Goal: Task Accomplishment & Management: Use online tool/utility

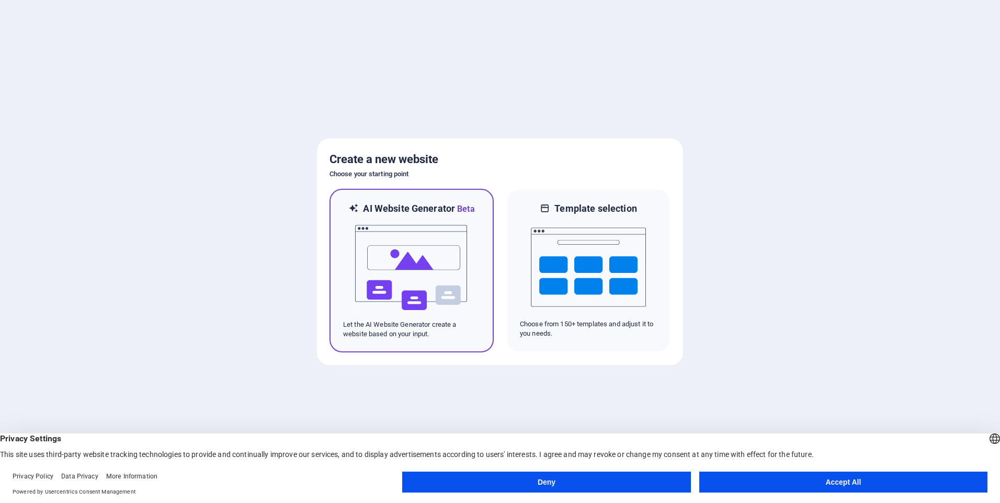
click at [453, 216] on img at bounding box center [411, 268] width 115 height 105
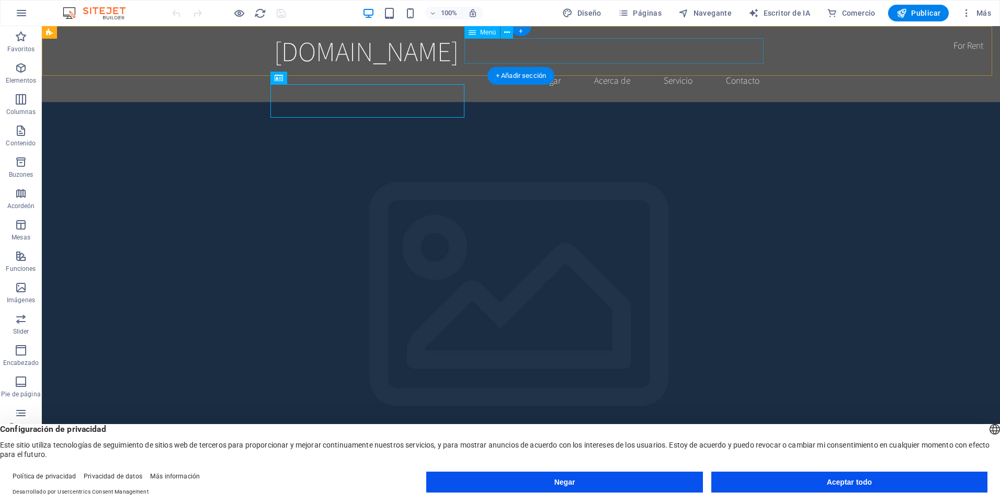
click at [539, 67] on nav "Hogar Acerca de Servicio Contacto" at bounding box center [521, 80] width 494 height 26
click at [511, 35] on button at bounding box center [507, 32] width 13 height 13
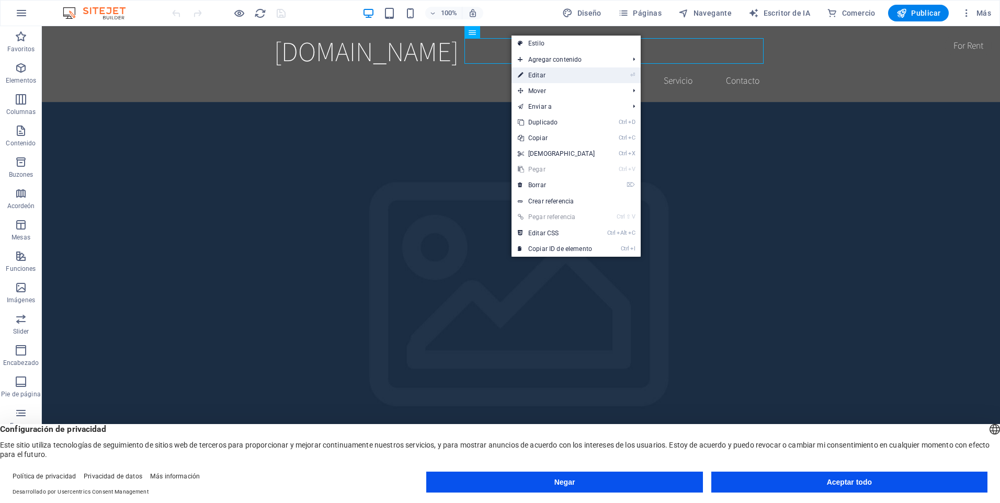
click at [539, 77] on font "Editar" at bounding box center [536, 75] width 17 height 7
select select
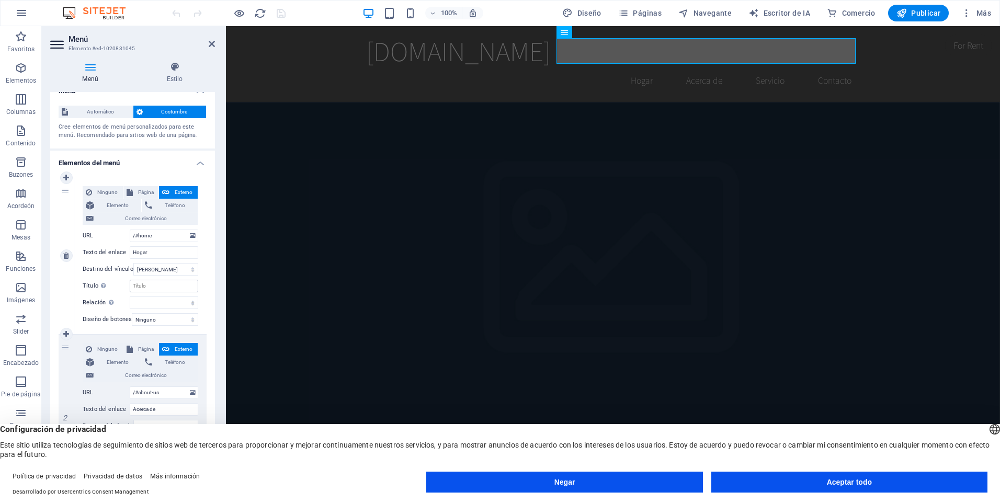
scroll to position [52, 0]
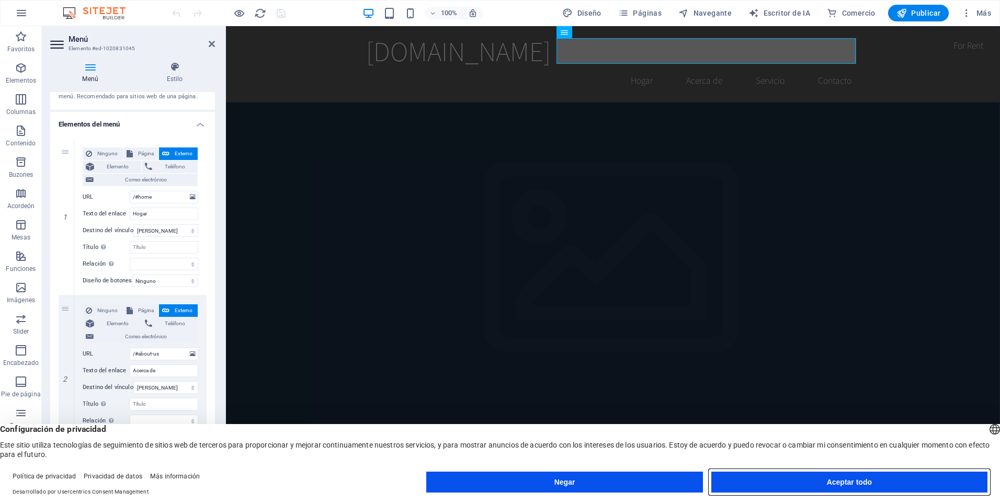
click at [772, 479] on button "Aceptar todo" at bounding box center [850, 482] width 276 height 21
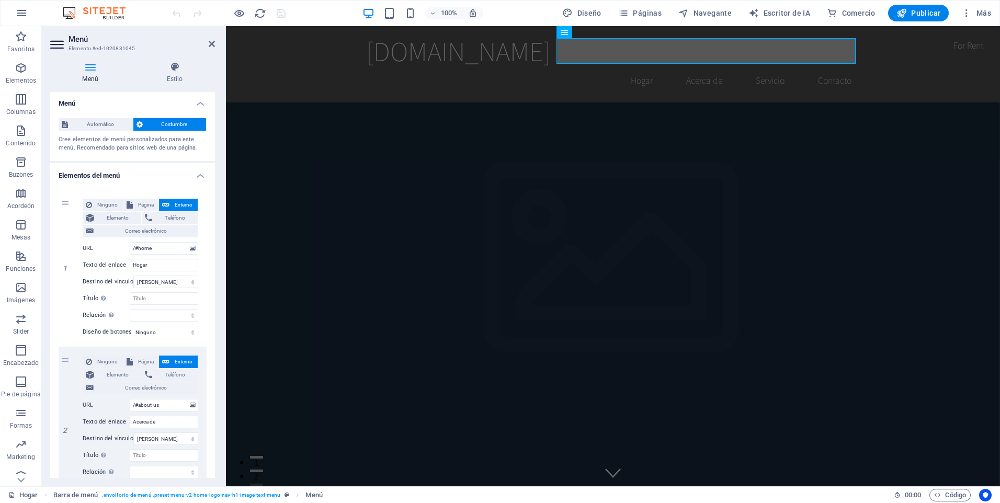
scroll to position [0, 0]
click at [55, 43] on icon at bounding box center [58, 44] width 16 height 17
click at [94, 65] on icon at bounding box center [90, 67] width 80 height 10
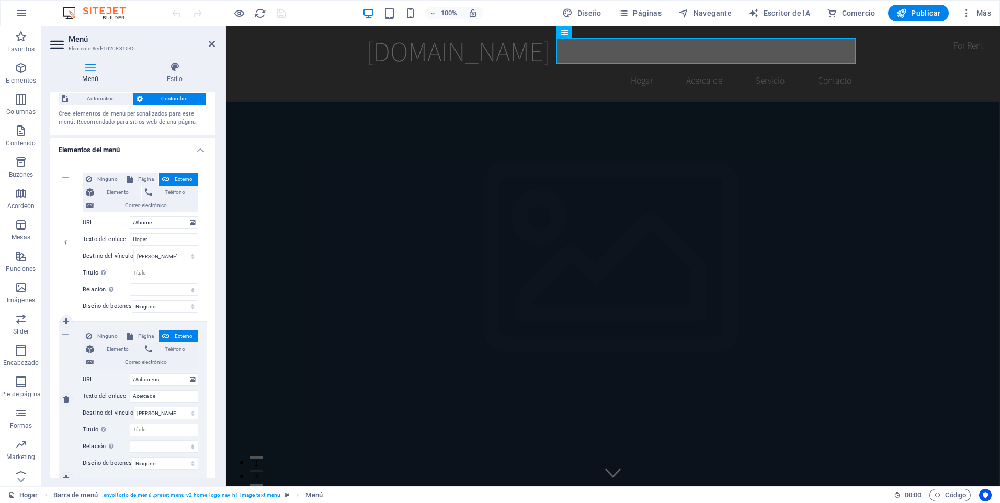
scroll to position [1, 0]
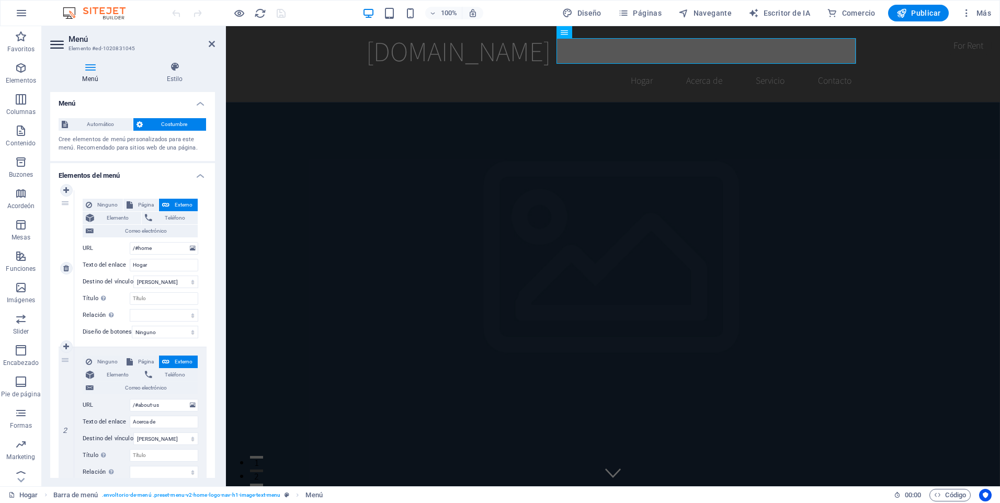
click at [63, 231] on div "1" at bounding box center [67, 268] width 16 height 156
click at [65, 189] on icon at bounding box center [66, 190] width 6 height 7
select select
type input "/#home"
type input "Hogar"
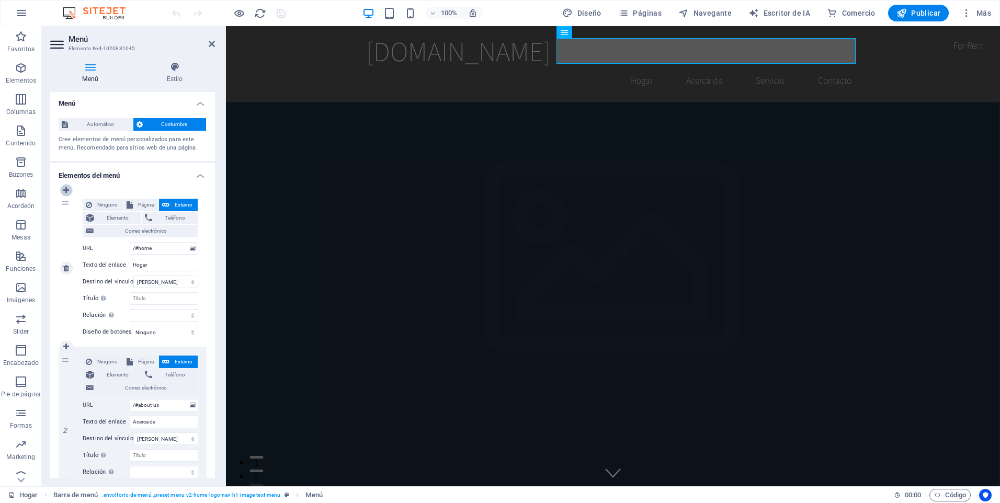
select select
type input "/#about-us"
type input "Acerca de"
select select
type input "/#service"
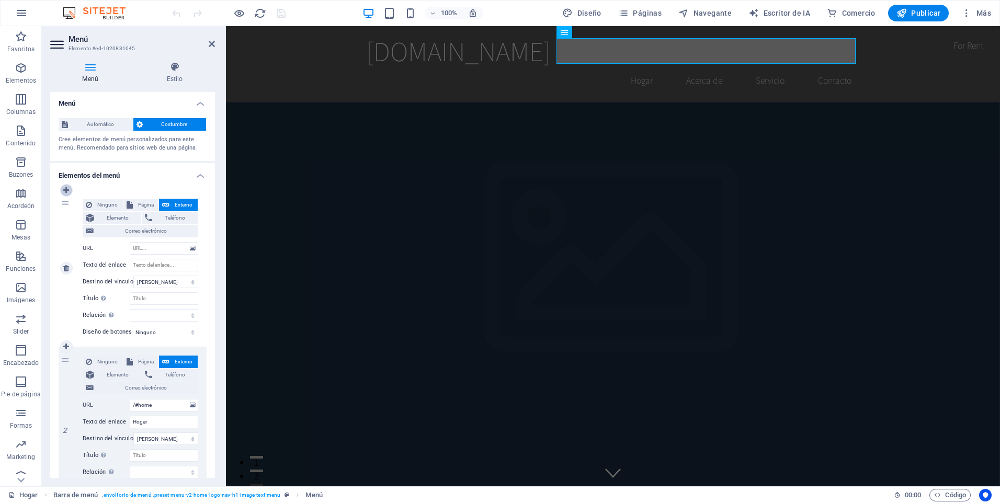
type input "Servicio"
select select
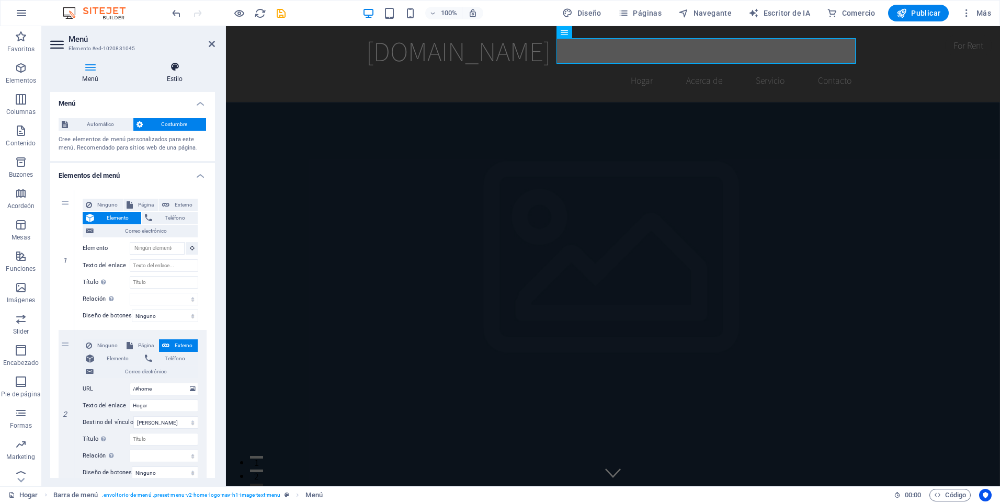
click at [171, 75] on font "Estilo" at bounding box center [175, 78] width 16 height 7
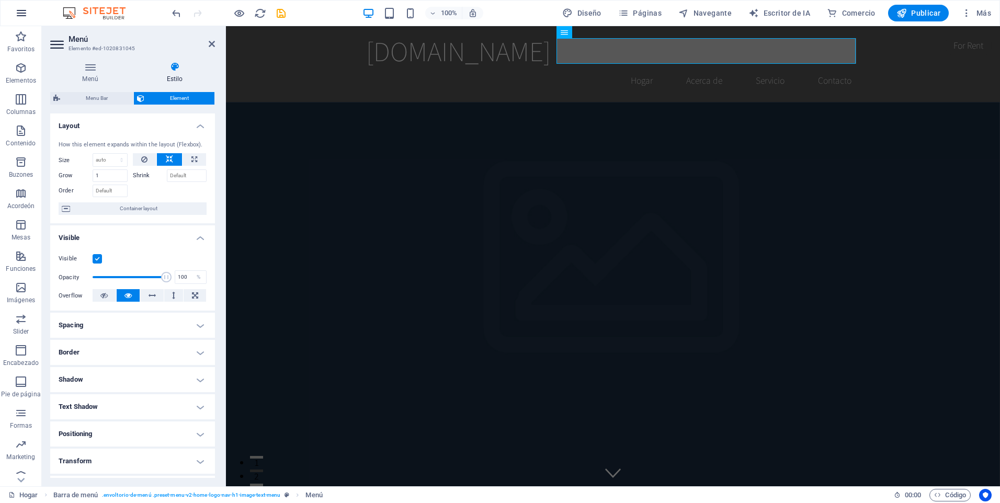
click at [22, 9] on icon "button" at bounding box center [21, 13] width 13 height 13
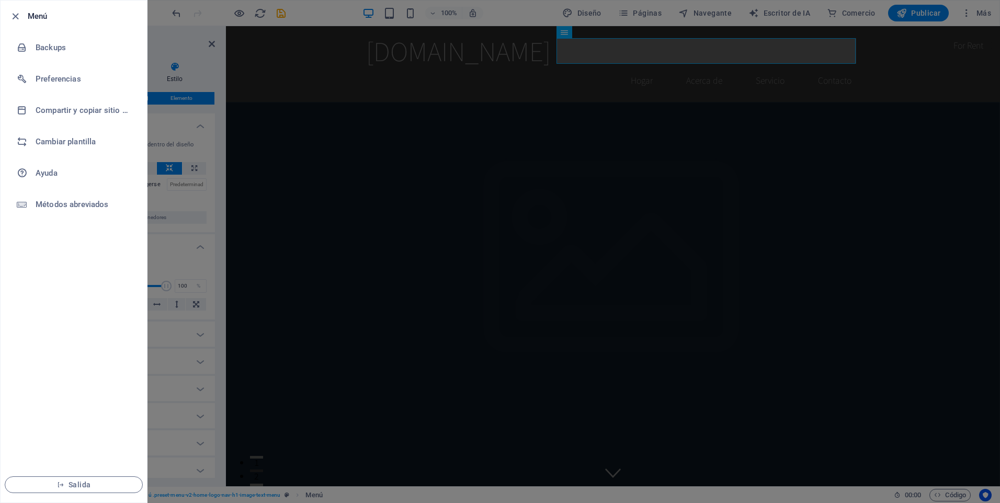
click at [22, 9] on li "Menú" at bounding box center [74, 16] width 146 height 31
click at [167, 23] on div at bounding box center [500, 251] width 1000 height 503
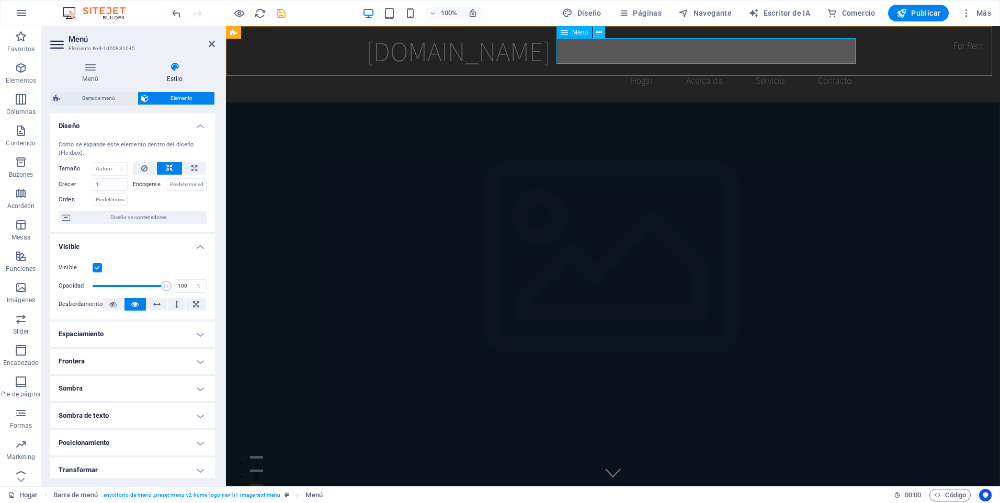
click at [600, 33] on icon at bounding box center [599, 32] width 6 height 11
click at [649, 67] on nav "Hogar Acerca de Servicio Contacto" at bounding box center [613, 80] width 494 height 26
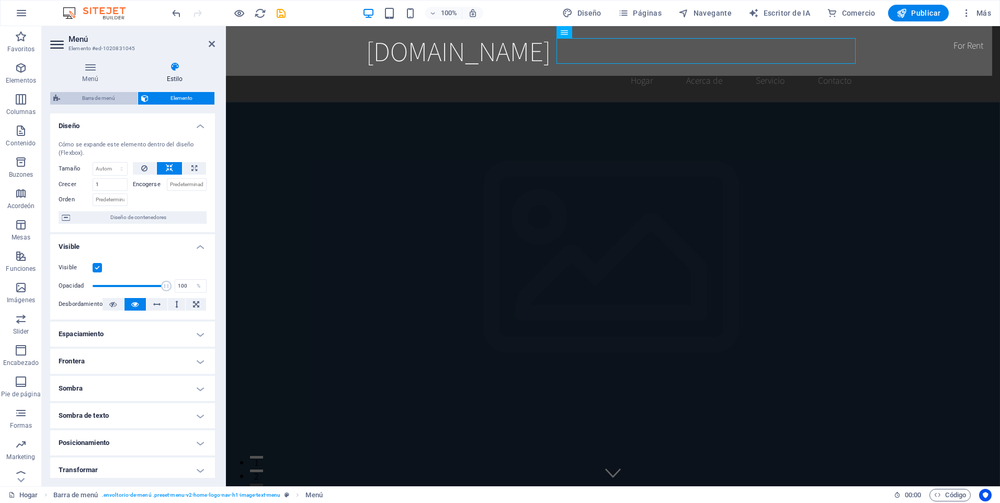
click at [104, 99] on span "Barra de menú" at bounding box center [98, 98] width 71 height 13
select select "rem"
select select "preset-menu-v2-home-logo-nav-h1-image-text-menu"
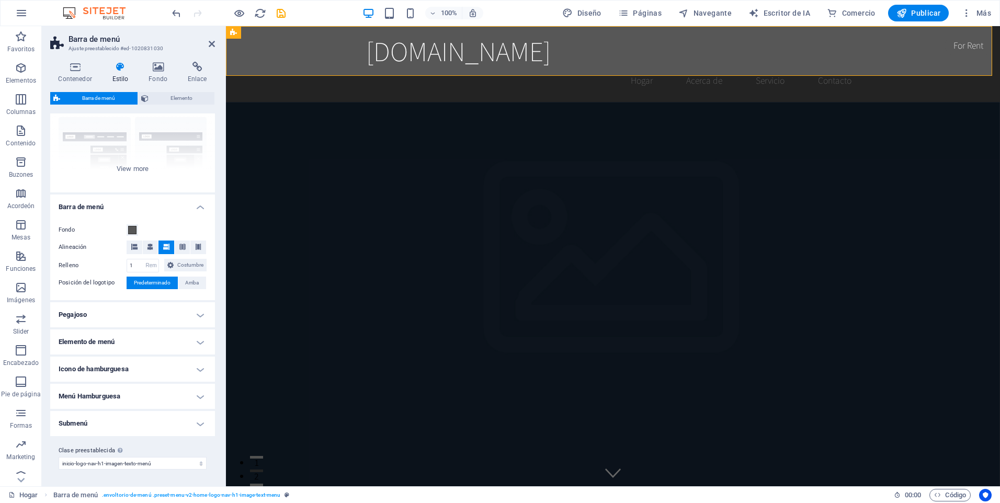
scroll to position [109, 0]
click at [198, 314] on h4 "Pegajoso" at bounding box center [132, 314] width 165 height 25
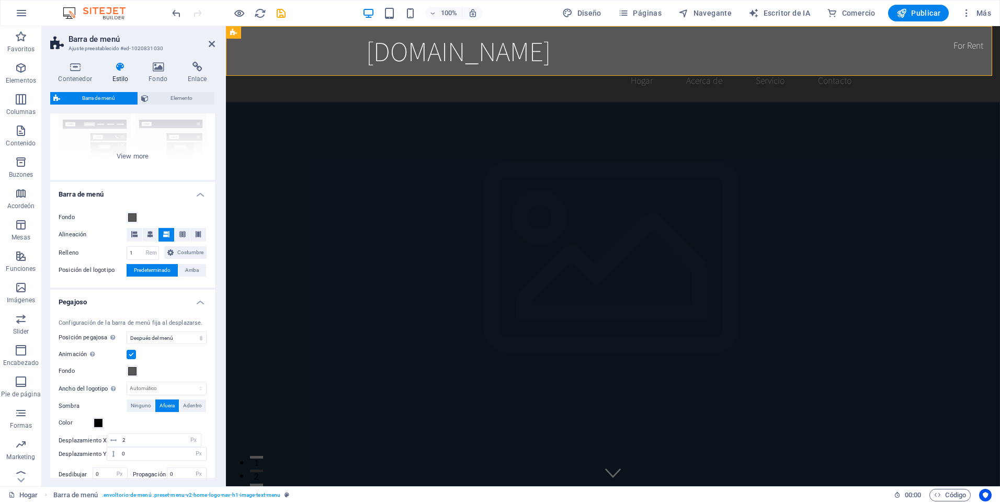
click at [198, 309] on h4 "Pegajoso" at bounding box center [132, 299] width 165 height 19
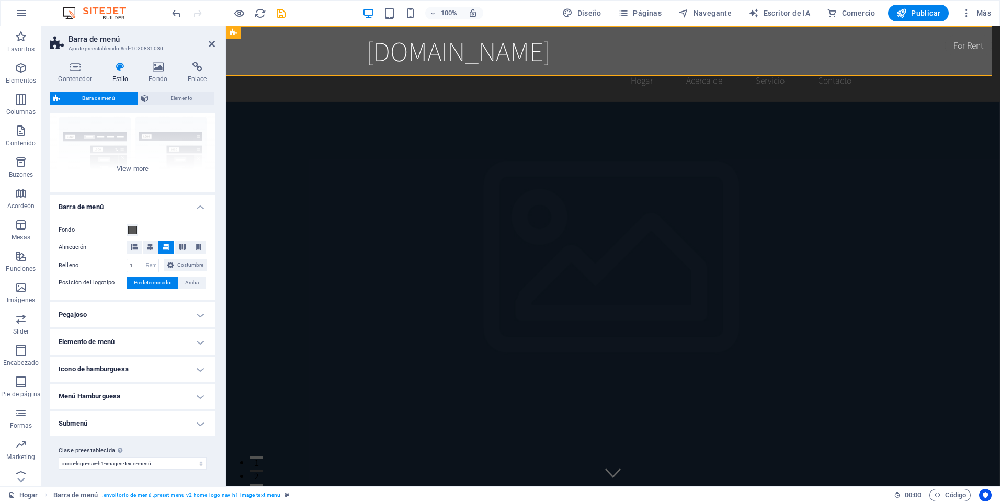
click at [201, 341] on h4 "Elemento de menú" at bounding box center [132, 342] width 165 height 25
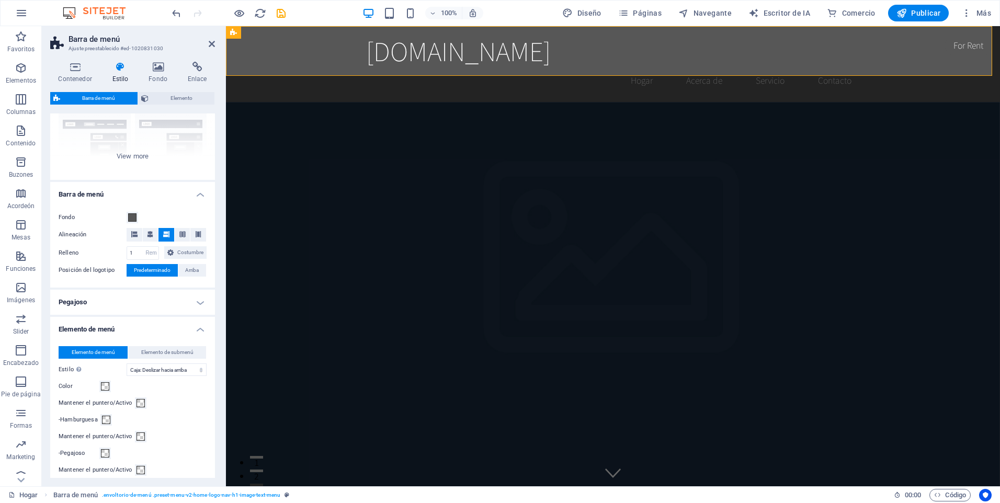
click at [201, 336] on h4 "Elemento de menú" at bounding box center [132, 326] width 165 height 19
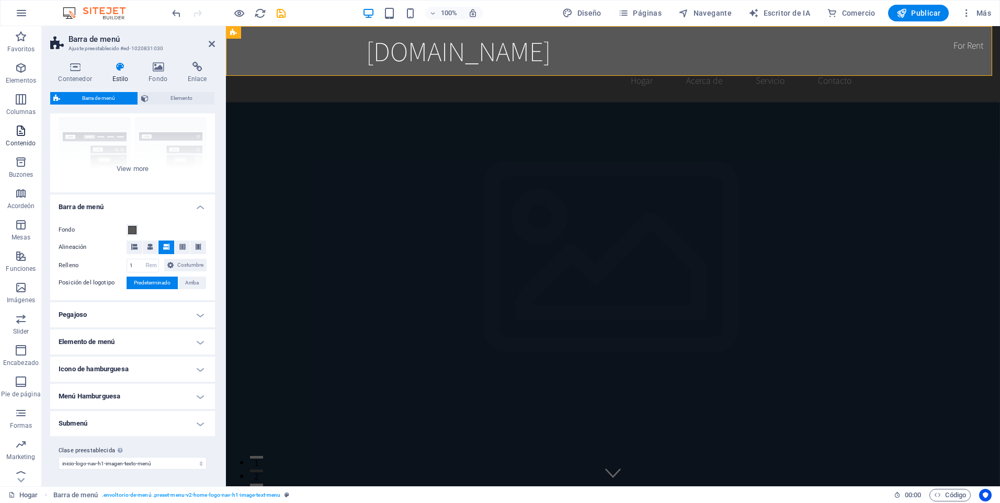
click at [24, 139] on p "Contenido" at bounding box center [21, 143] width 30 height 8
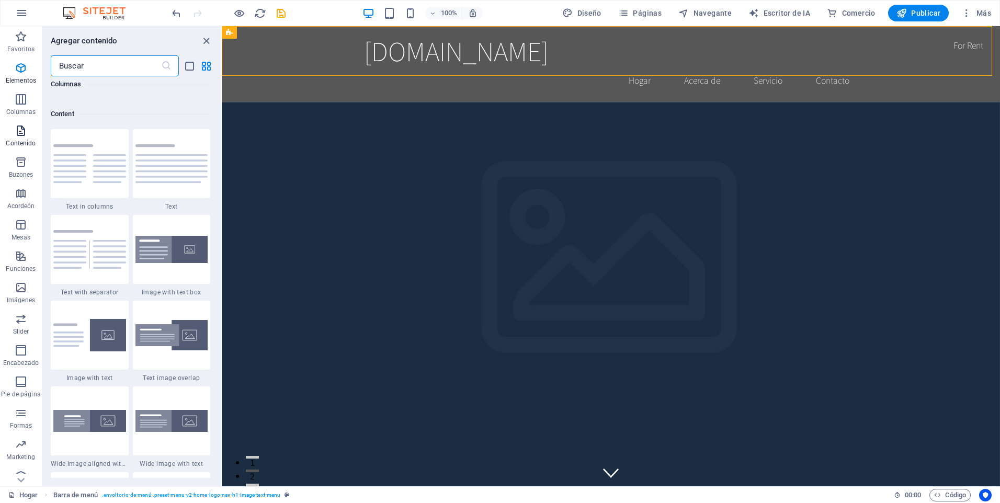
scroll to position [1831, 0]
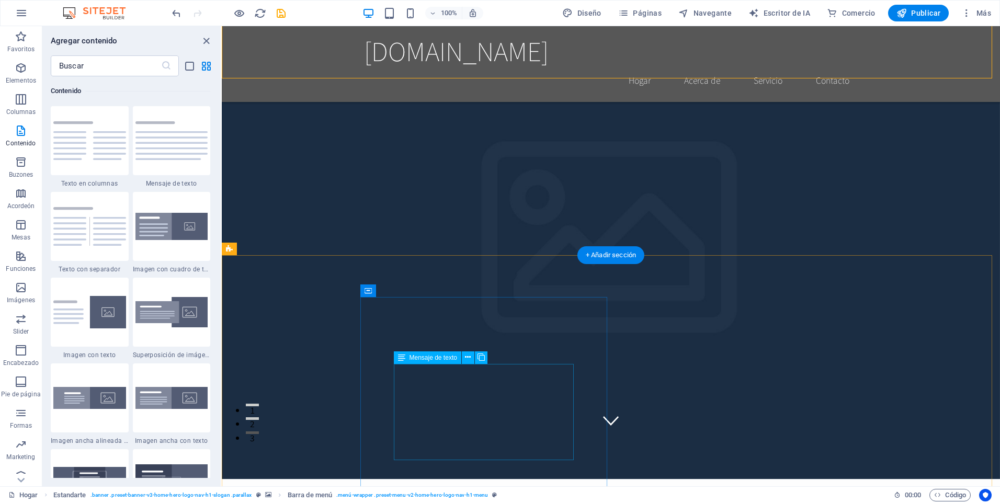
scroll to position [105, 0]
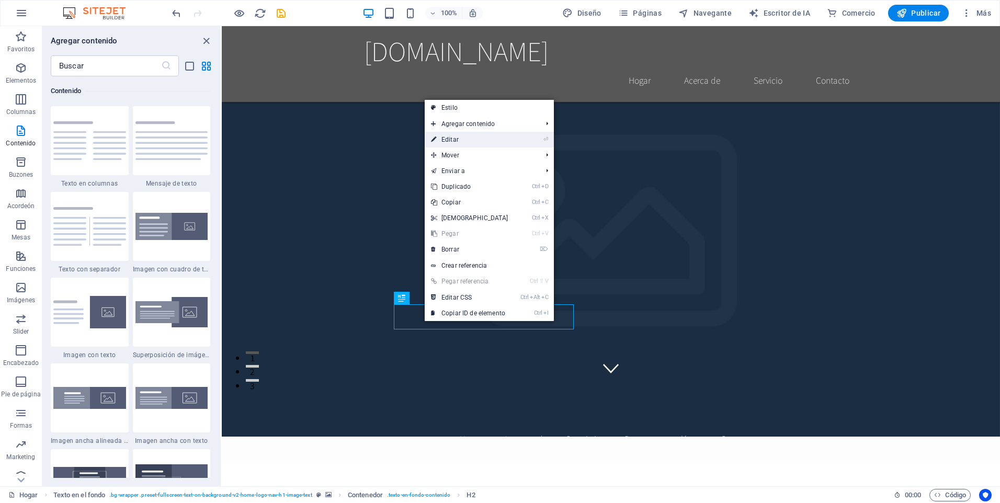
click at [462, 141] on link "⏎ Editar" at bounding box center [470, 140] width 90 height 16
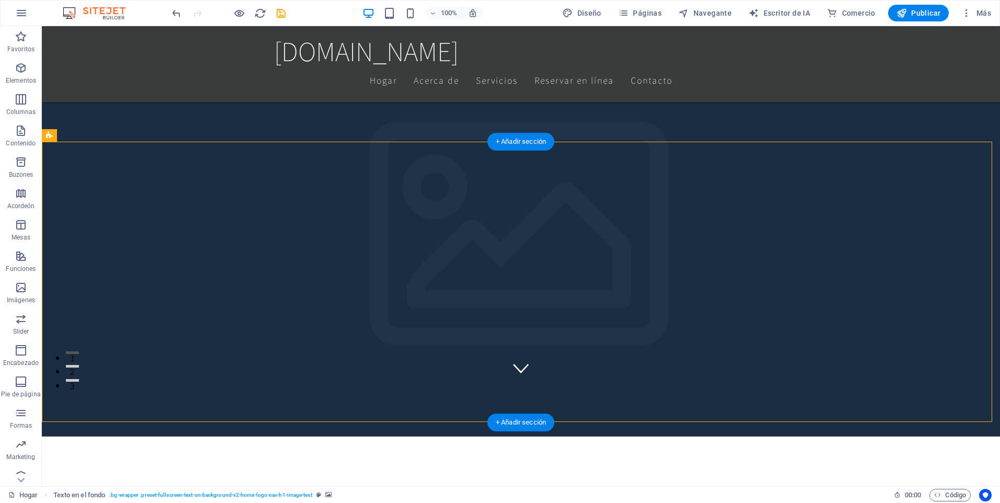
scroll to position [192, 0]
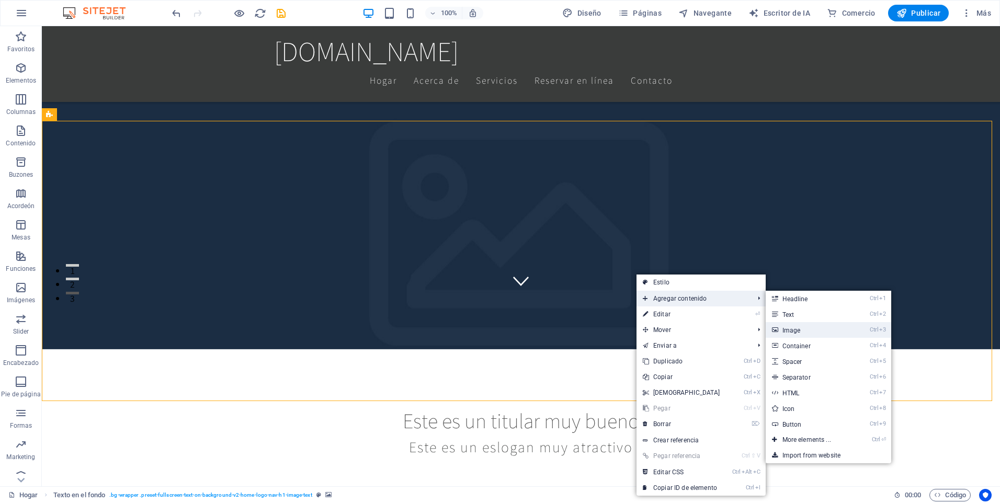
click at [792, 328] on font "Image" at bounding box center [792, 330] width 18 height 7
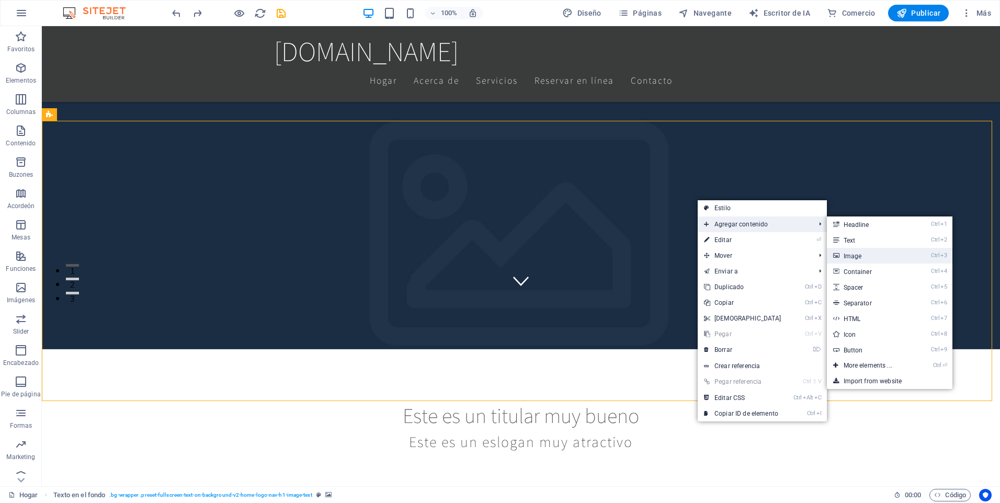
click at [860, 253] on font "Image" at bounding box center [853, 256] width 18 height 7
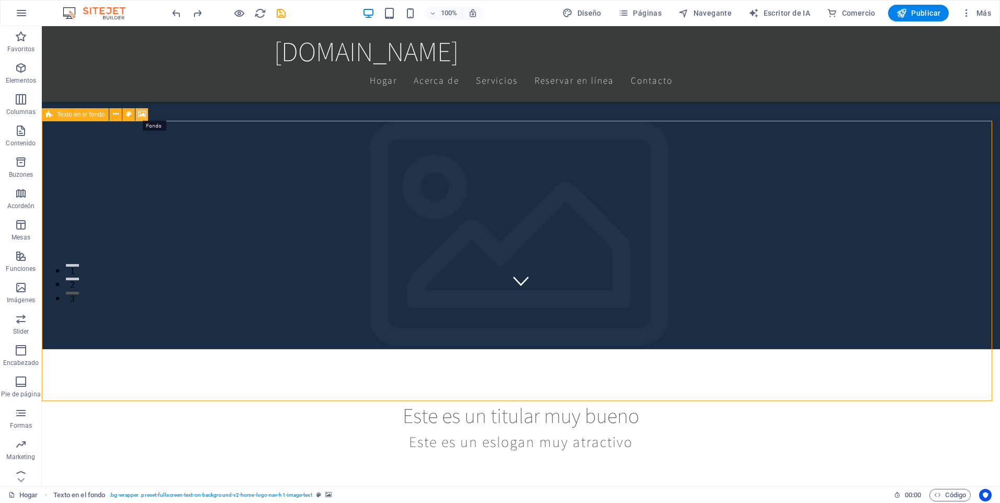
click at [142, 115] on icon at bounding box center [142, 114] width 8 height 11
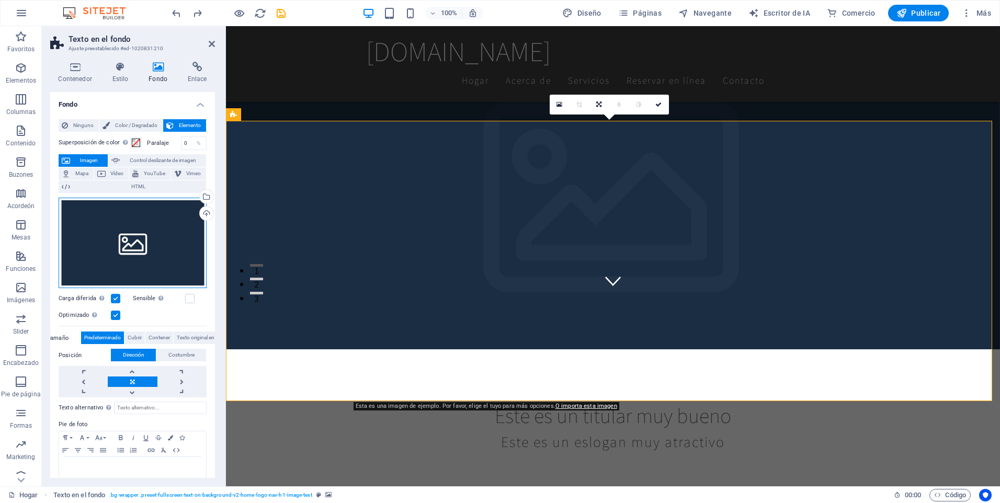
click at [158, 234] on div "Drag files here, click to choose files or select files from Files or our free s…" at bounding box center [133, 243] width 148 height 91
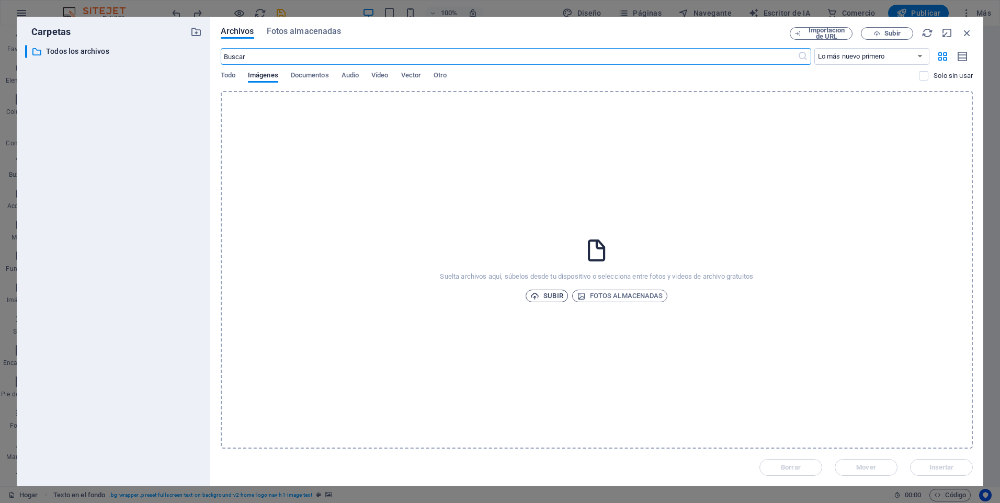
click at [560, 296] on font "Subir" at bounding box center [553, 296] width 19 height 13
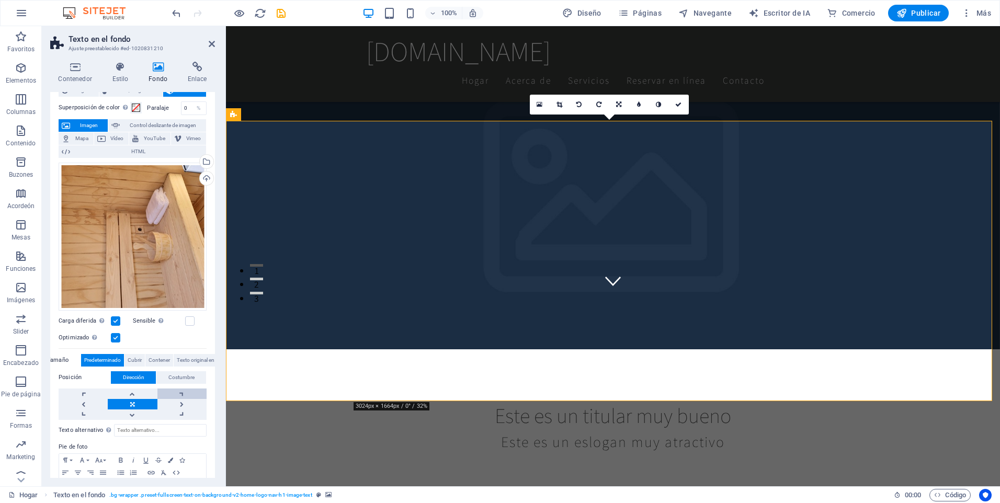
scroll to position [52, 0]
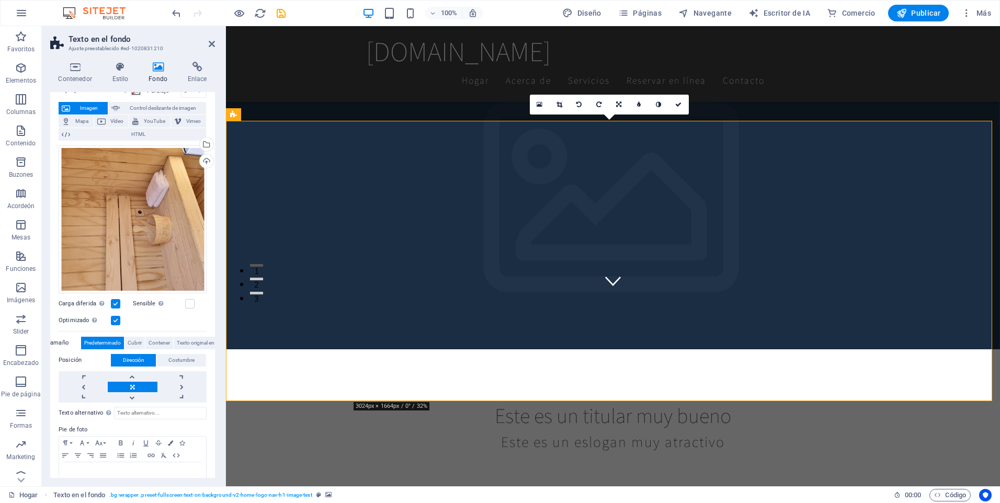
click at [148, 387] on link at bounding box center [132, 387] width 49 height 10
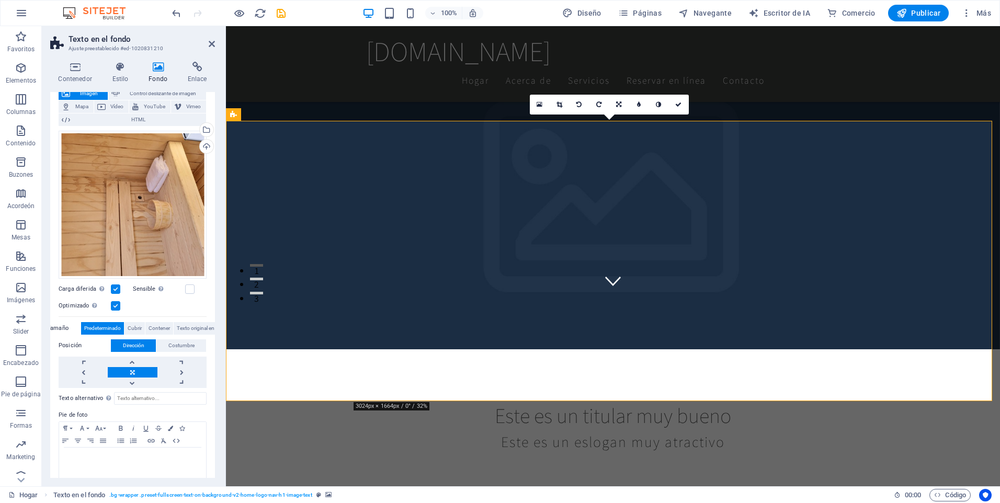
scroll to position [75, 0]
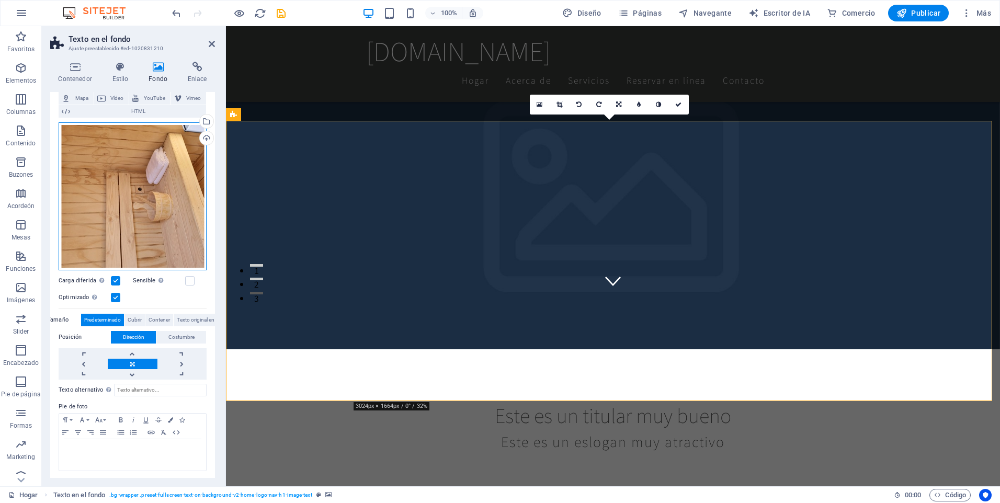
click at [170, 215] on div "Drag files here, click to choose files or select files from Files or our free s…" at bounding box center [133, 196] width 148 height 148
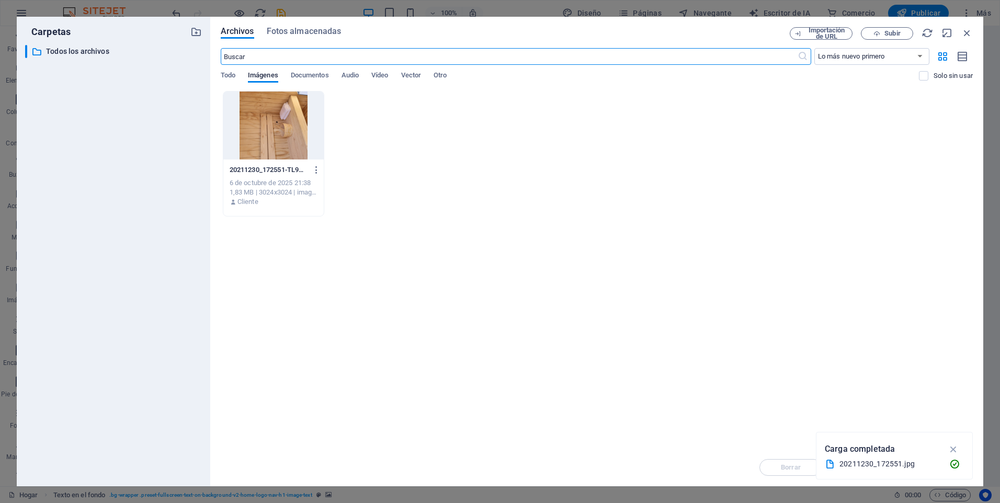
click at [272, 132] on div at bounding box center [273, 126] width 100 height 68
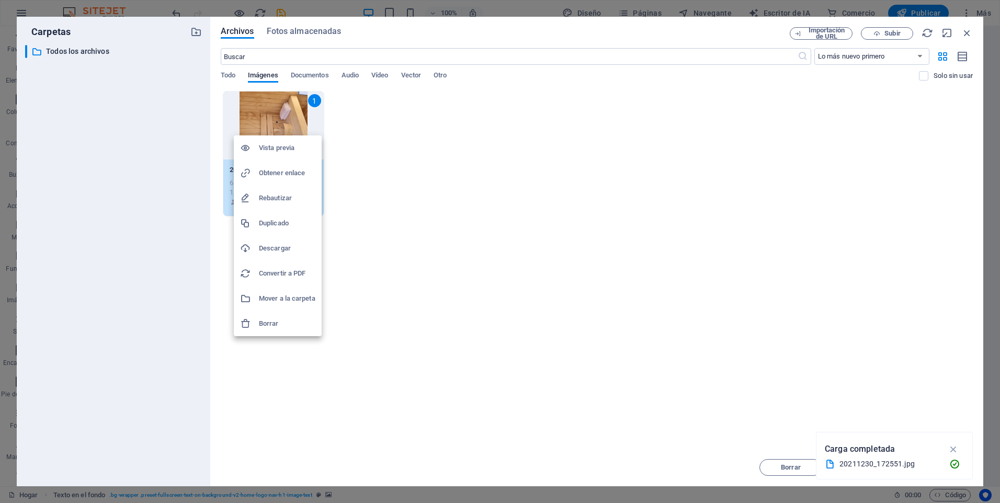
click at [351, 222] on div at bounding box center [500, 251] width 1000 height 503
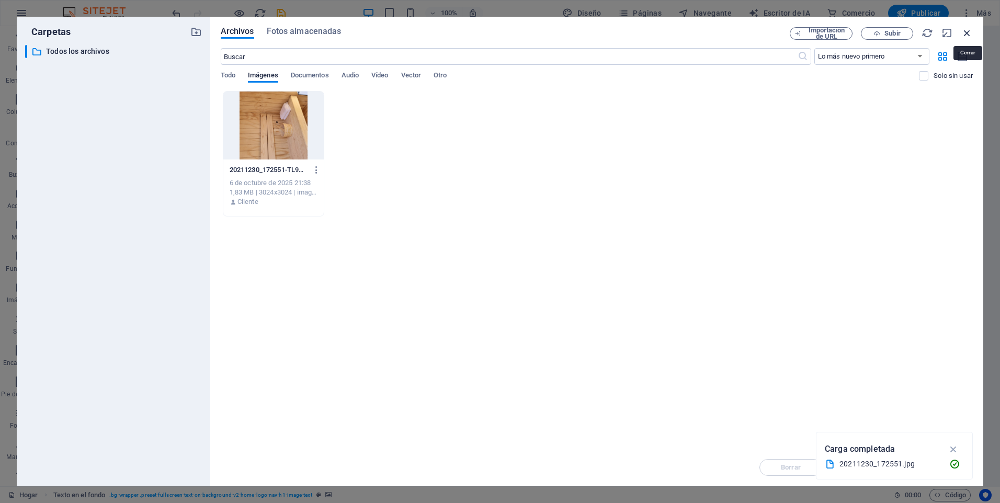
click at [971, 32] on icon "button" at bounding box center [968, 33] width 12 height 12
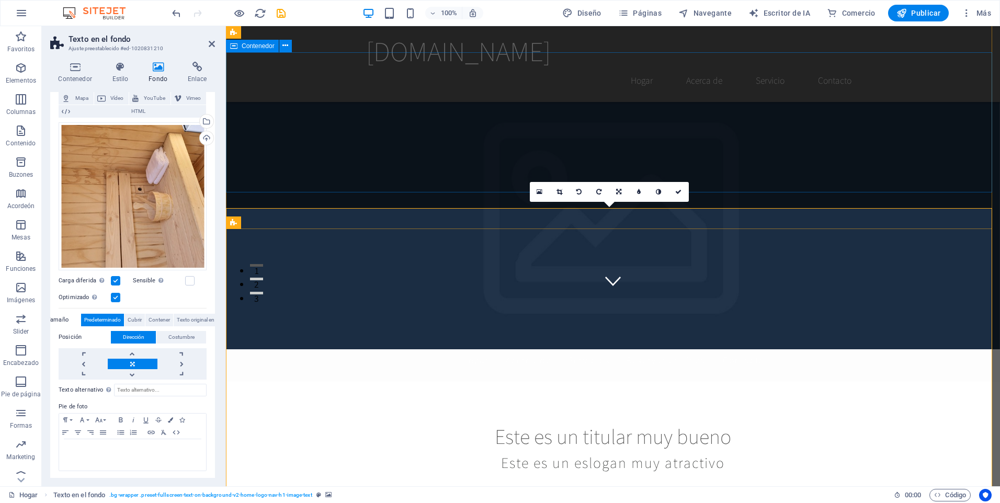
scroll to position [105, 0]
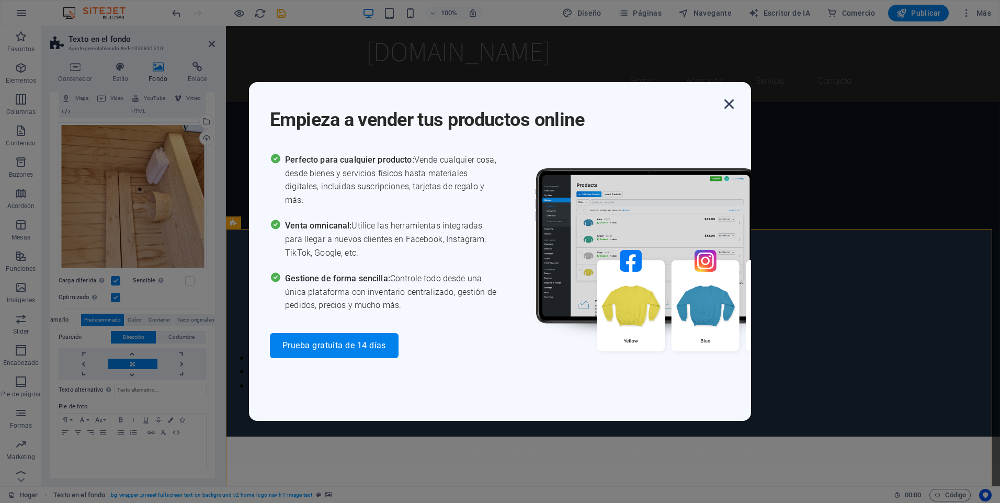
click at [732, 104] on icon "button" at bounding box center [729, 104] width 19 height 19
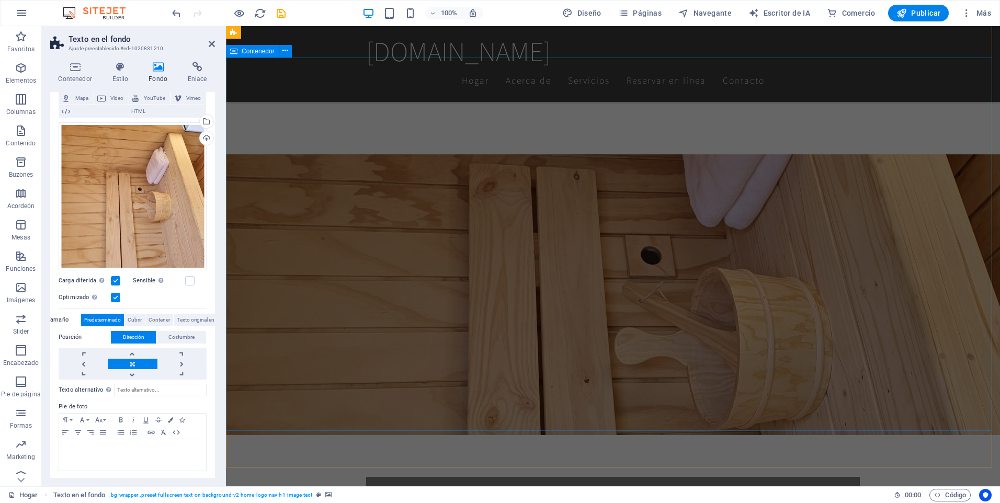
scroll to position [586, 0]
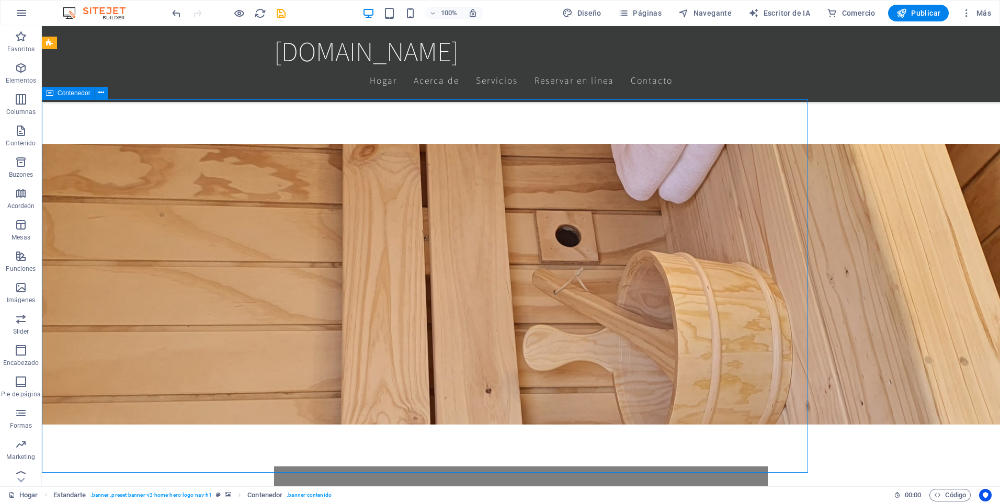
scroll to position [544, 0]
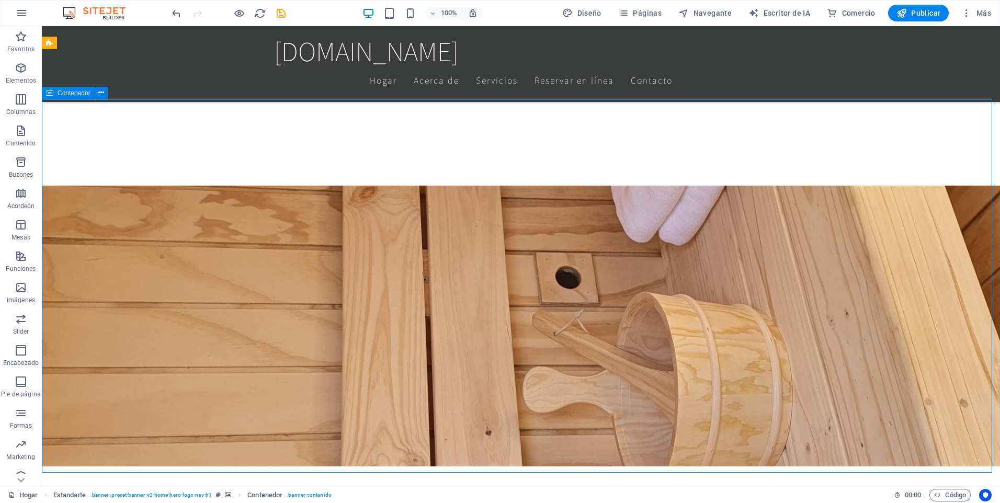
click at [49, 93] on icon at bounding box center [49, 93] width 7 height 13
click at [97, 96] on button at bounding box center [101, 93] width 13 height 13
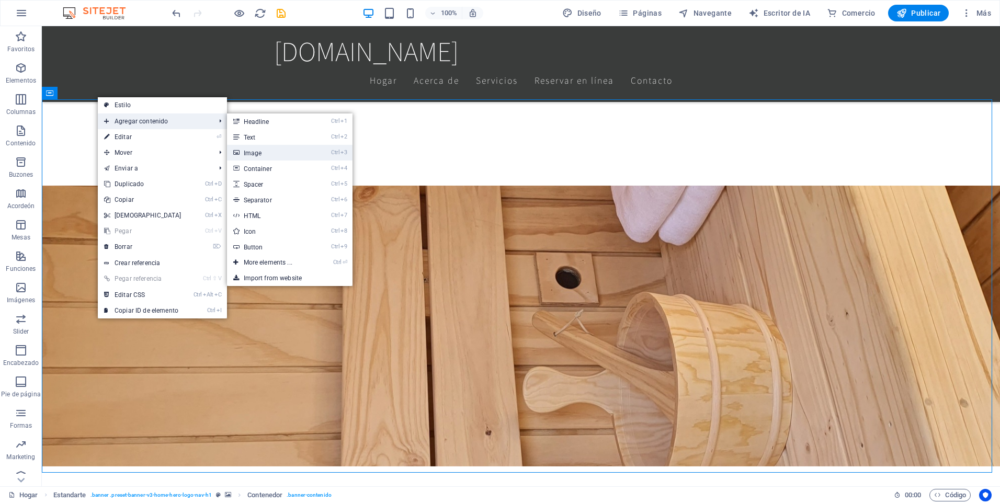
click at [244, 155] on font "Image" at bounding box center [253, 153] width 18 height 7
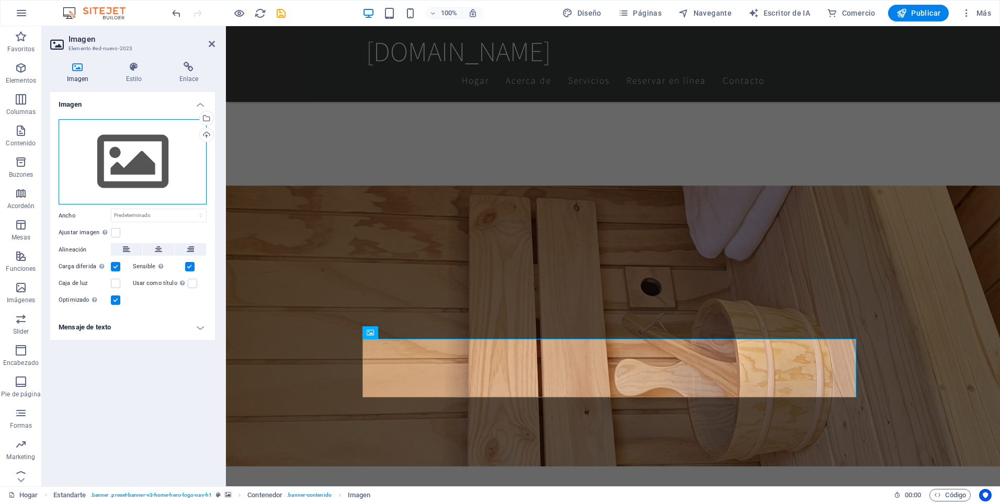
click at [167, 169] on div "Drag files here, click to choose files or select files from Files or our free s…" at bounding box center [133, 162] width 148 height 86
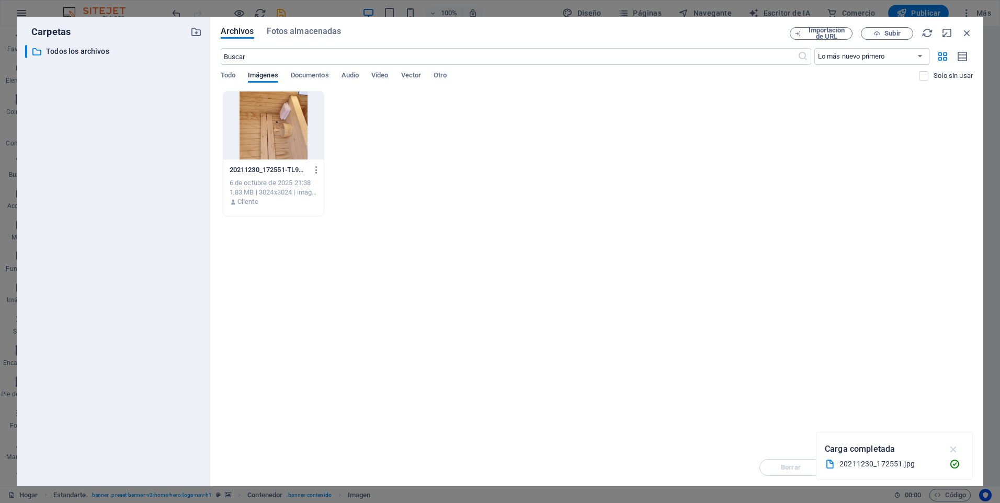
click at [958, 452] on icon "button" at bounding box center [954, 450] width 12 height 12
click at [193, 27] on icon "button" at bounding box center [196, 32] width 12 height 12
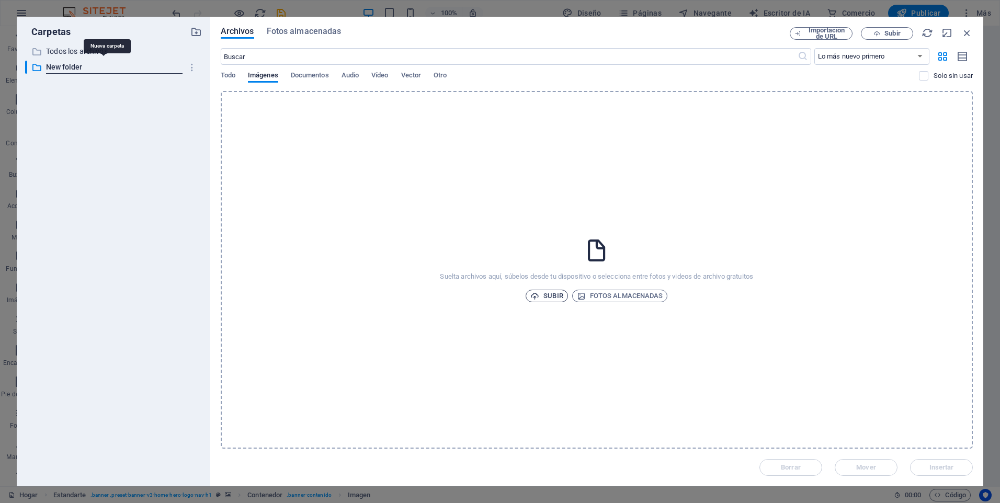
click at [551, 296] on font "Subir" at bounding box center [553, 296] width 19 height 13
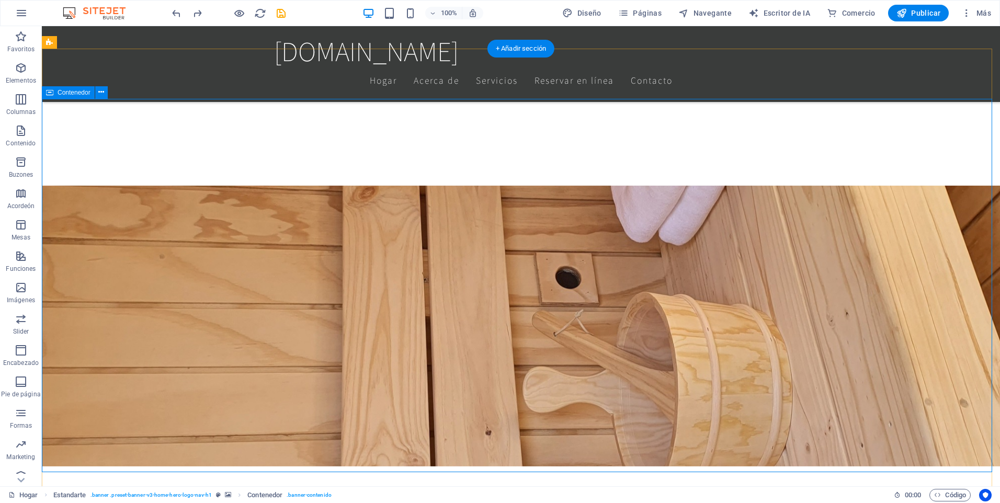
scroll to position [596, 0]
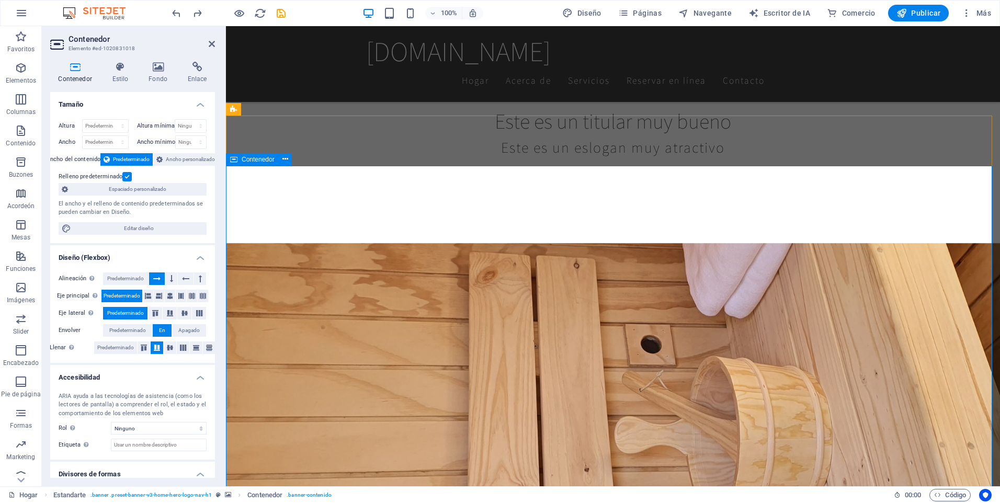
scroll to position [478, 0]
